Goal: Task Accomplishment & Management: Manage account settings

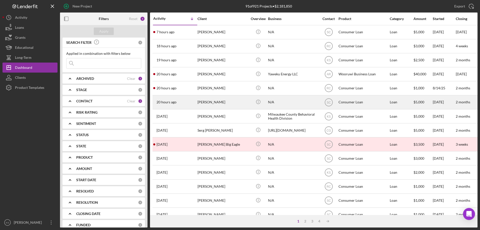
click at [197, 101] on div "20 hours ago [PERSON_NAME]" at bounding box center [175, 102] width 44 height 13
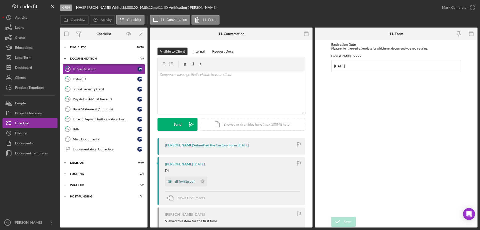
click at [183, 180] on div "dl fwhite.pdf" at bounding box center [185, 181] width 20 height 4
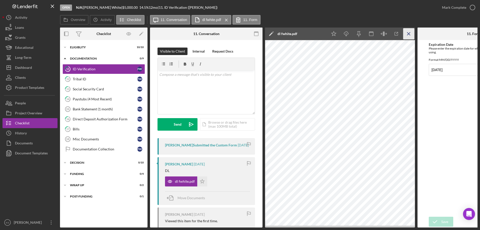
click at [412, 33] on icon "Icon/Menu Close" at bounding box center [409, 33] width 11 height 11
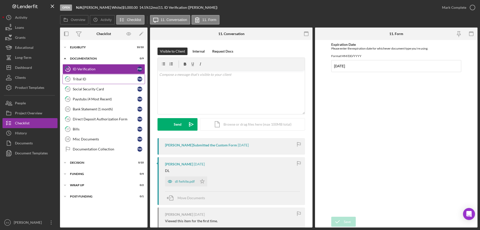
click at [87, 80] on div "Tribal ID" at bounding box center [105, 79] width 65 height 4
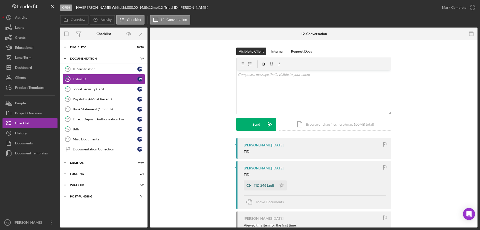
click at [252, 185] on icon "button" at bounding box center [249, 185] width 10 height 10
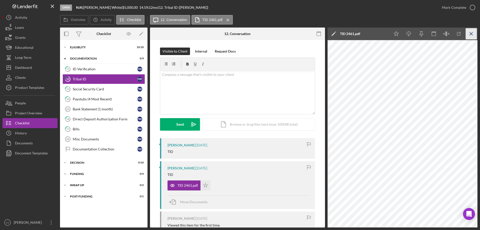
click at [472, 34] on icon "Icon/Menu Close" at bounding box center [471, 33] width 11 height 11
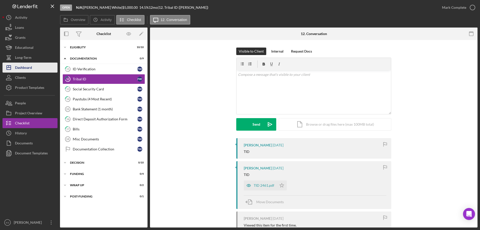
click at [23, 64] on div "Dashboard" at bounding box center [23, 68] width 17 height 11
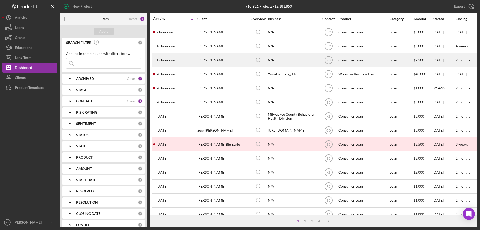
click at [215, 62] on div "[PERSON_NAME]" at bounding box center [223, 60] width 50 height 13
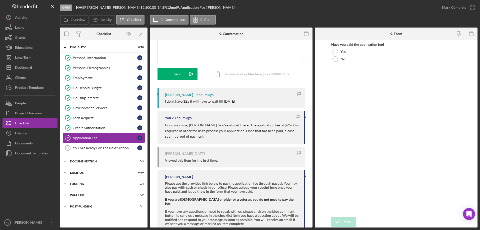
scroll to position [73, 0]
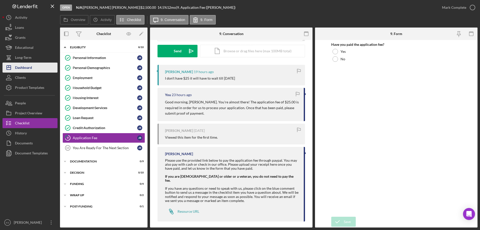
click at [28, 69] on div "Dashboard" at bounding box center [23, 68] width 17 height 11
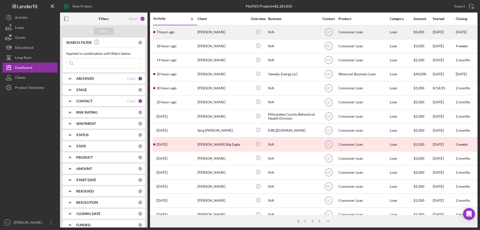
click at [236, 34] on div "[PERSON_NAME]" at bounding box center [223, 32] width 50 height 13
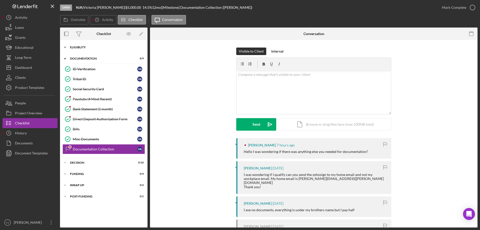
click at [77, 47] on div "Eligiblity" at bounding box center [105, 47] width 71 height 3
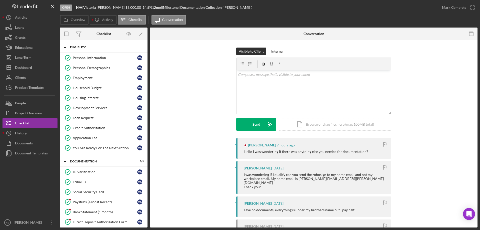
click at [77, 47] on div "Eligiblity" at bounding box center [105, 47] width 71 height 3
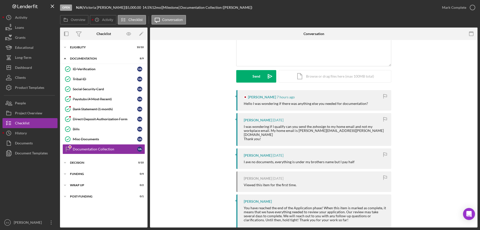
scroll to position [50, 0]
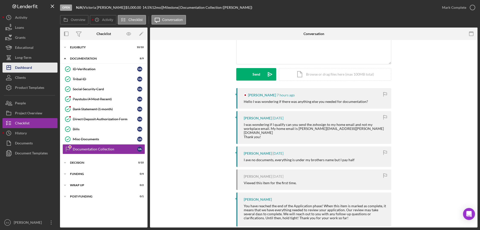
click at [27, 70] on div "Dashboard" at bounding box center [23, 68] width 17 height 11
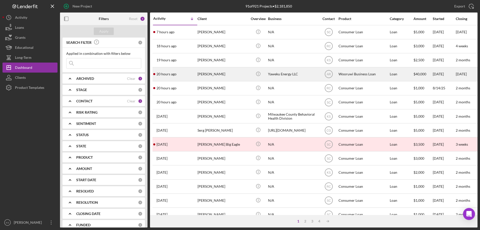
click at [200, 74] on div "[PERSON_NAME]" at bounding box center [223, 74] width 50 height 13
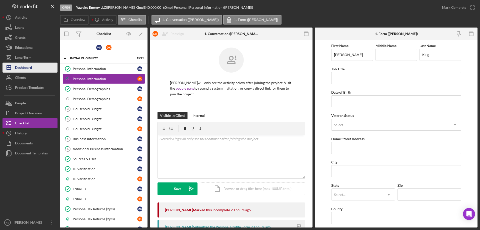
click at [30, 67] on div "Dashboard" at bounding box center [23, 68] width 17 height 11
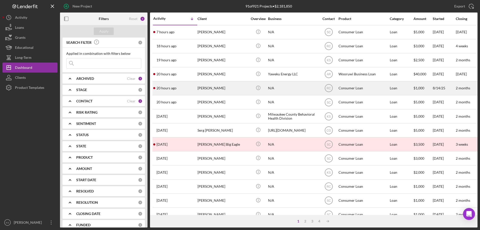
click at [194, 85] on div "20 hours ago [PERSON_NAME]" at bounding box center [175, 88] width 44 height 13
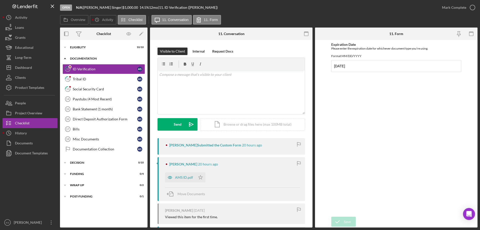
click at [84, 56] on div "Icon/Expander Documentation 0 / 9" at bounding box center [104, 59] width 88 height 10
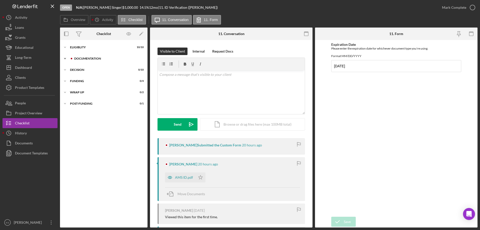
click at [84, 56] on div "Icon/Expander Documentation 0 / 9" at bounding box center [104, 59] width 88 height 10
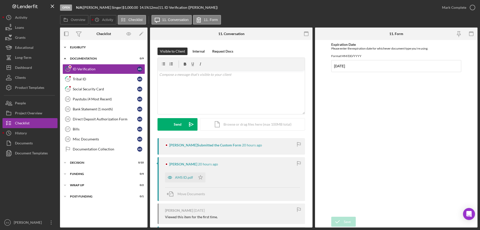
click at [77, 46] on div "Eligiblity" at bounding box center [105, 47] width 71 height 3
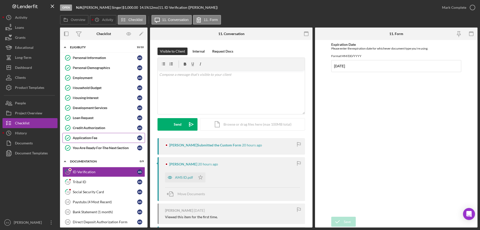
click at [102, 135] on link "Application Fee Application Fee A S" at bounding box center [104, 138] width 83 height 10
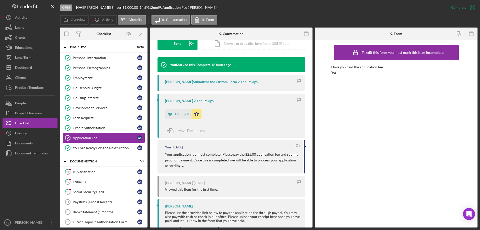
scroll to position [150, 0]
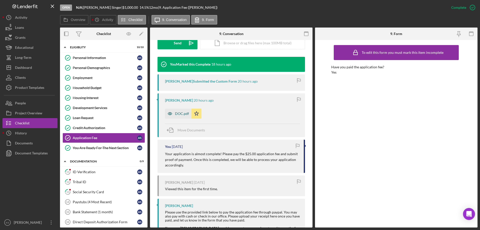
click at [175, 114] on icon "button" at bounding box center [170, 114] width 10 height 10
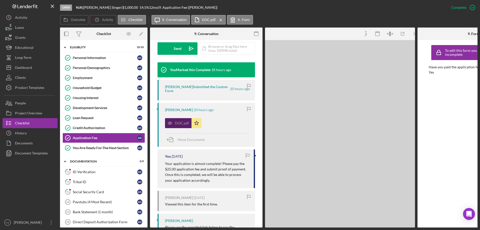
scroll to position [156, 0]
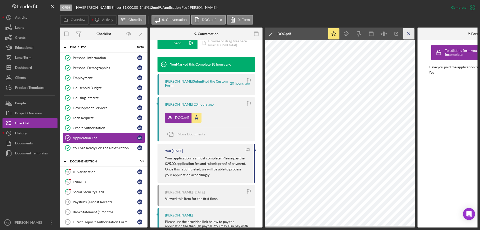
click at [411, 34] on icon "Icon/Menu Close" at bounding box center [409, 33] width 11 height 11
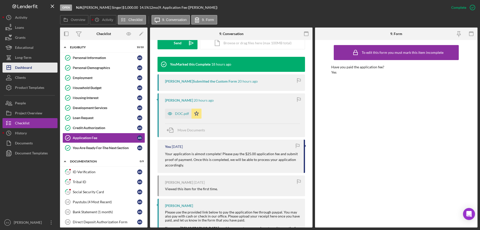
click at [29, 67] on div "Dashboard" at bounding box center [23, 68] width 17 height 11
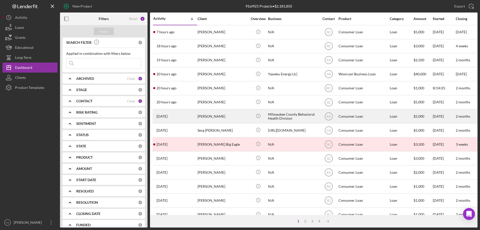
click at [206, 120] on div "[PERSON_NAME]" at bounding box center [223, 116] width 50 height 13
